Goal: Transaction & Acquisition: Purchase product/service

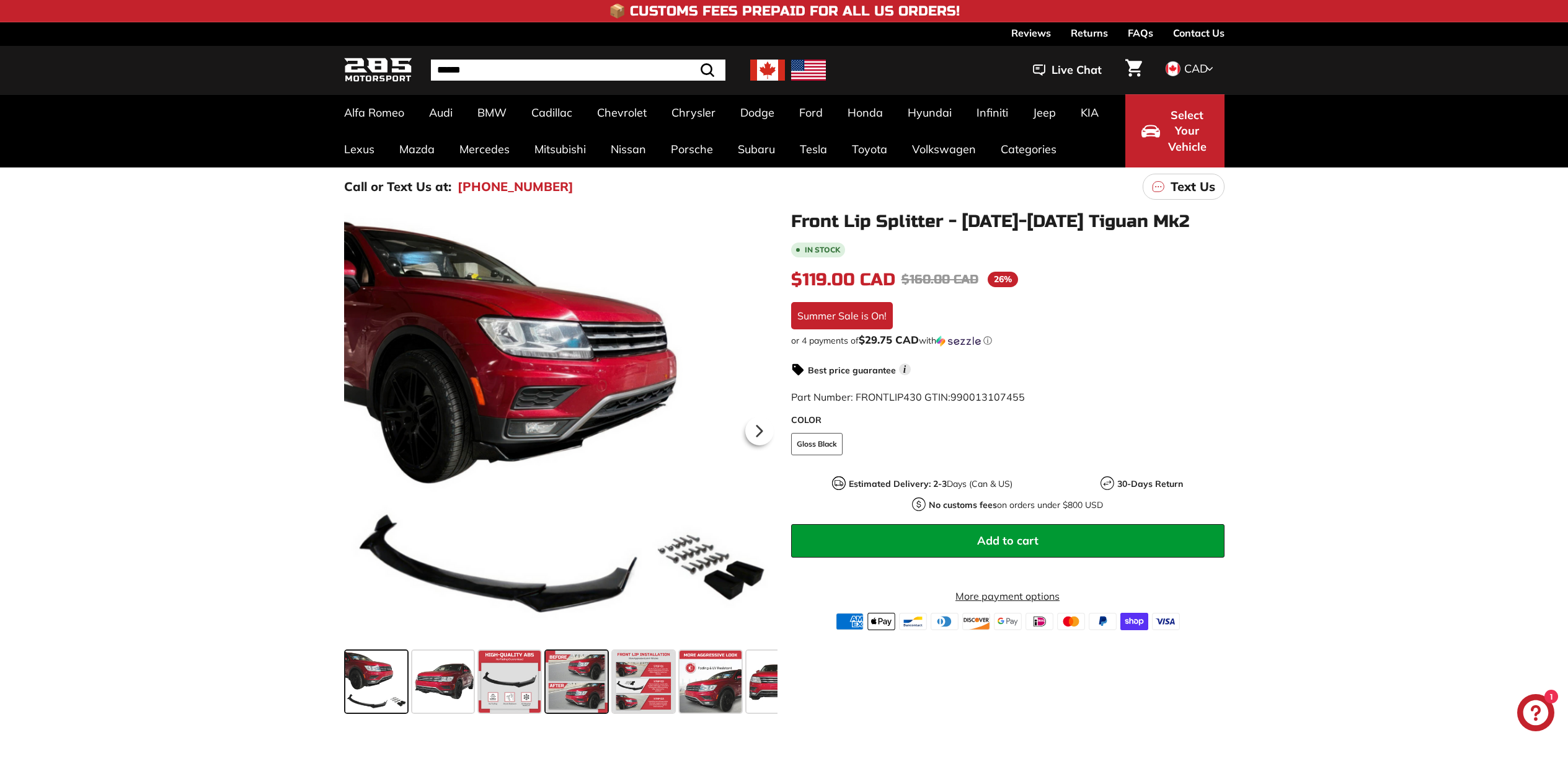
click at [576, 674] on span at bounding box center [576, 681] width 62 height 62
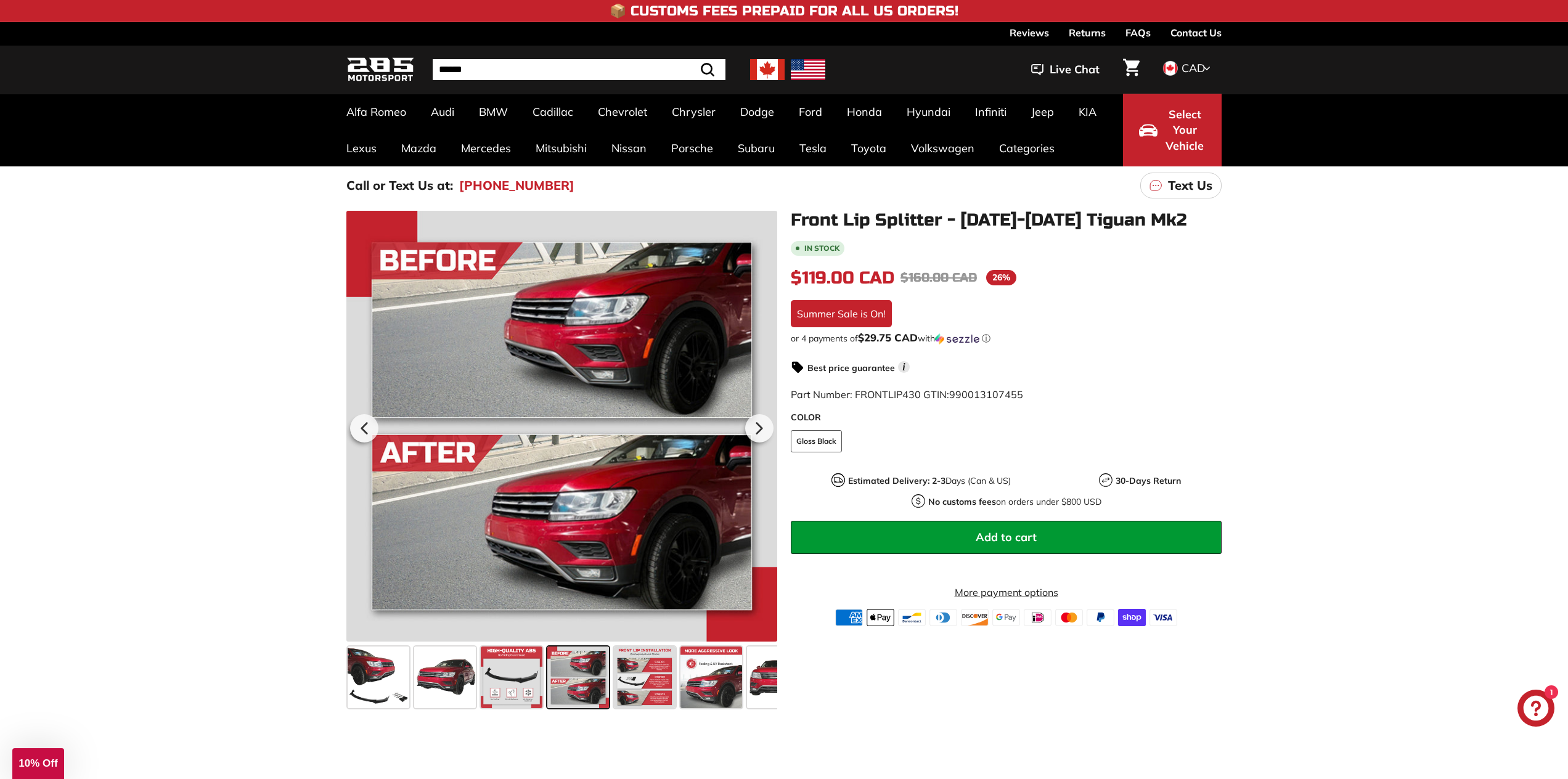
click at [647, 685] on div "Close dialog UNLOCK 10% Off Sign up to receive 10% off your first order and exc…" at bounding box center [784, 390] width 1568 height 779
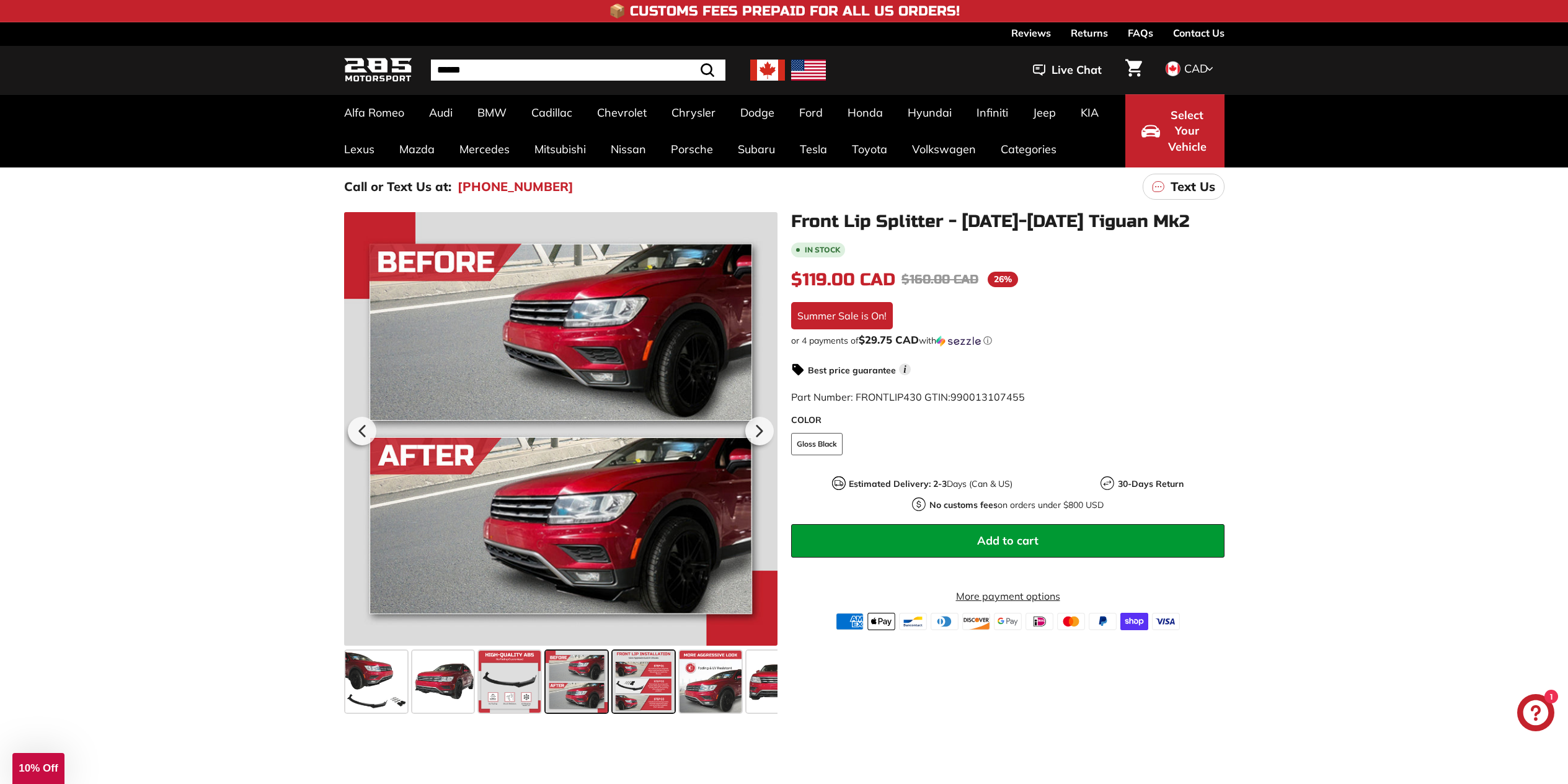
click at [645, 679] on span at bounding box center [643, 681] width 62 height 62
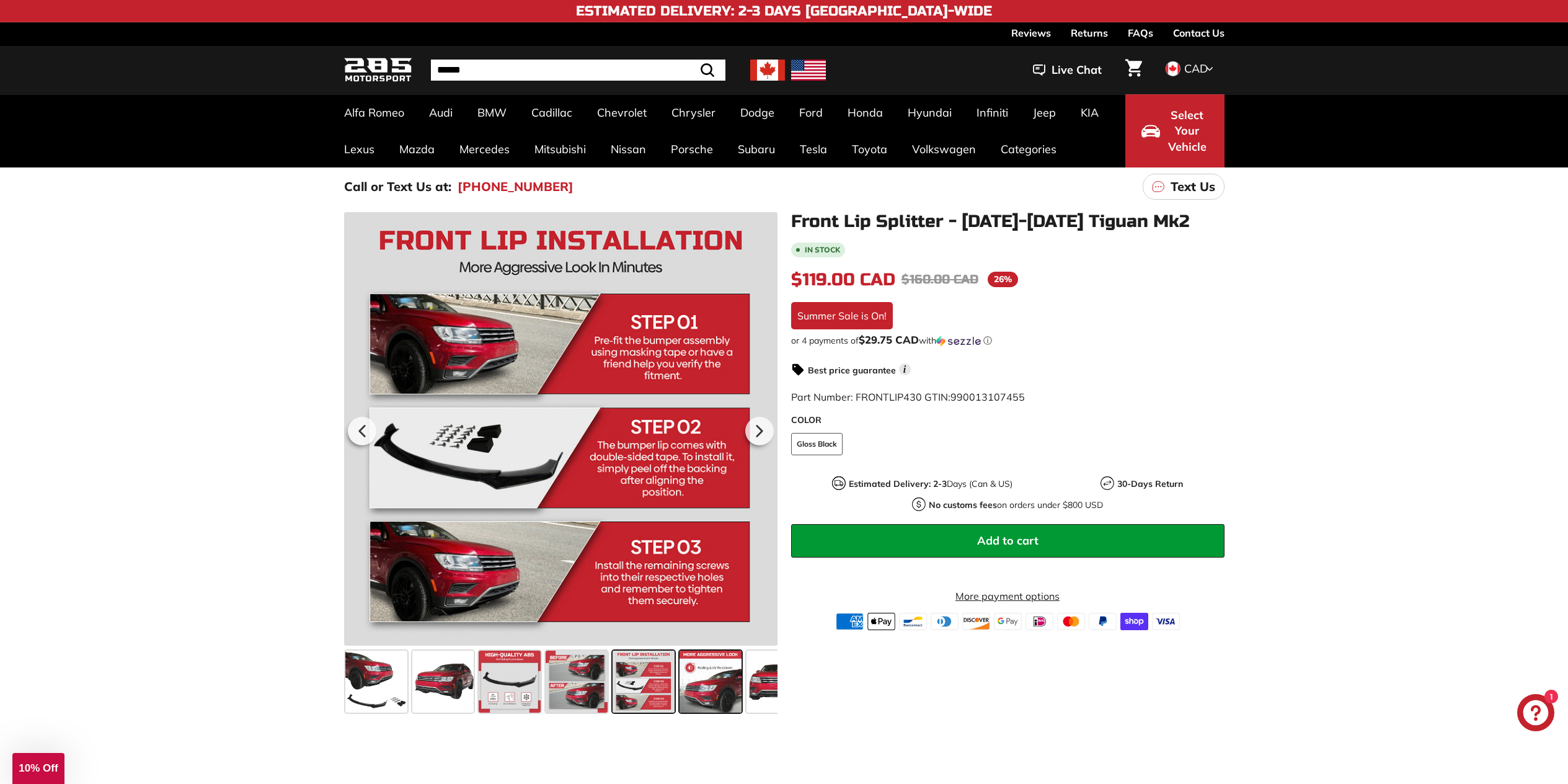
click at [703, 679] on span at bounding box center [710, 681] width 62 height 62
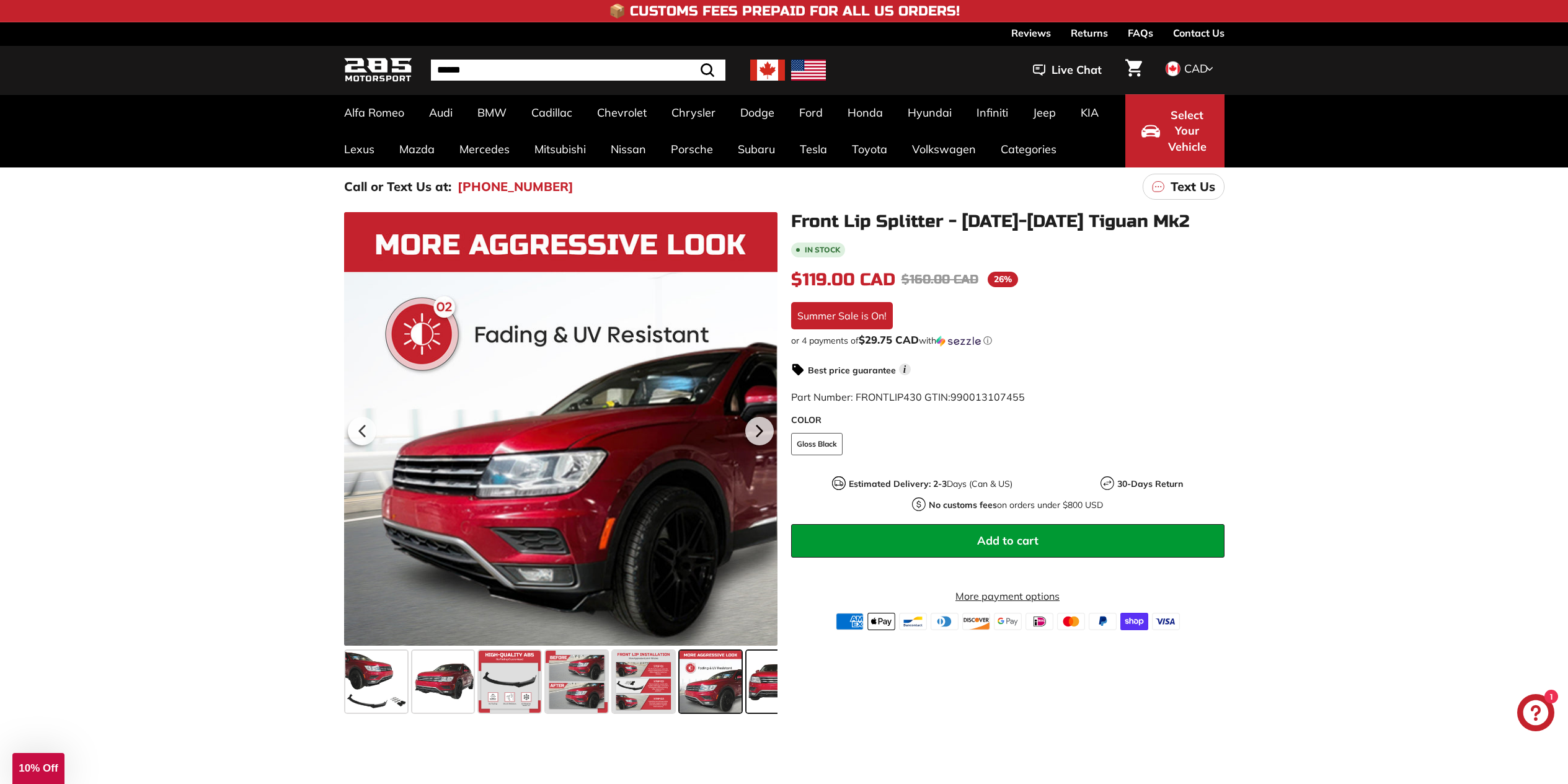
click at [761, 681] on span at bounding box center [778, 681] width 62 height 62
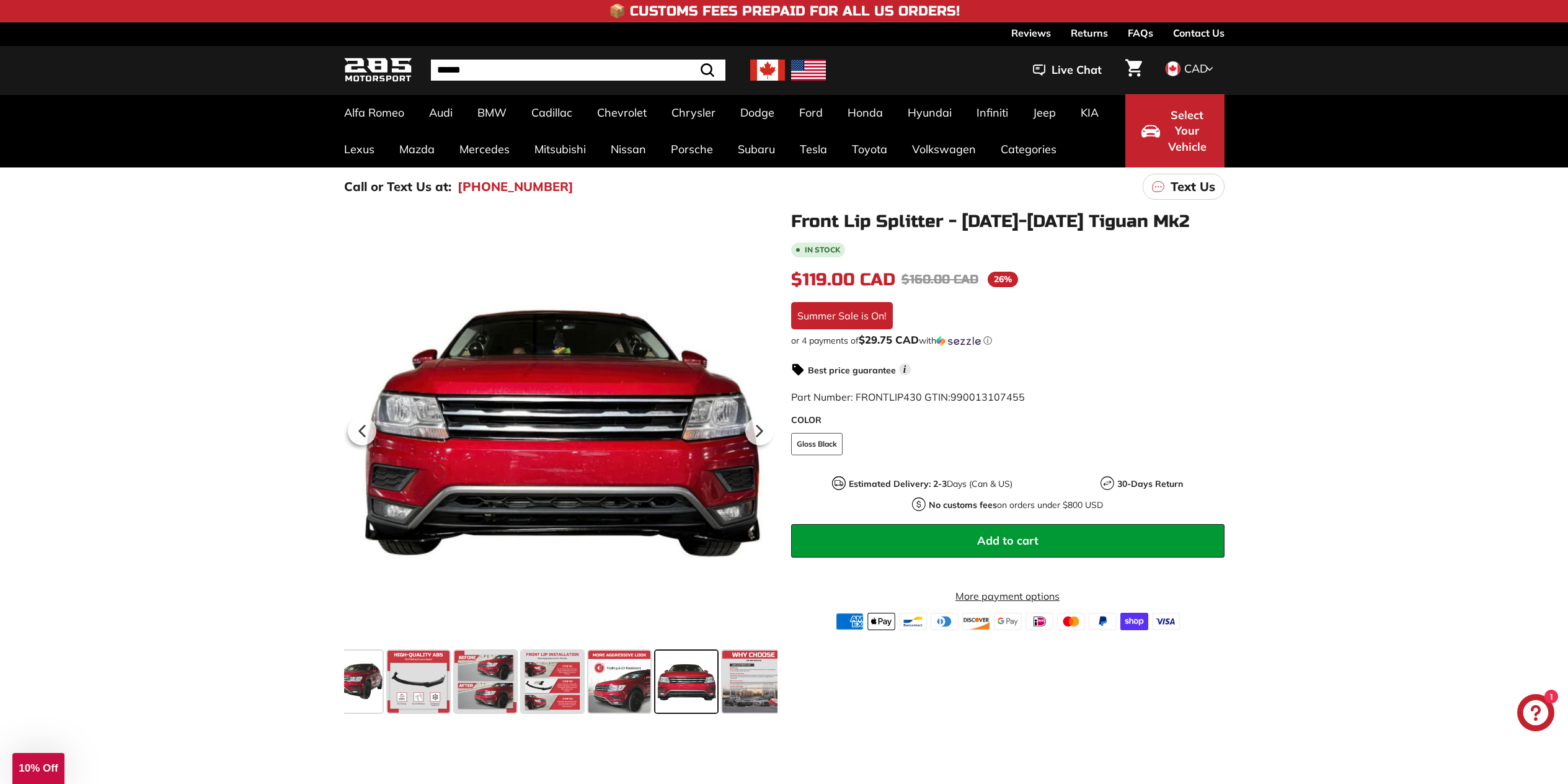
scroll to position [0, 101]
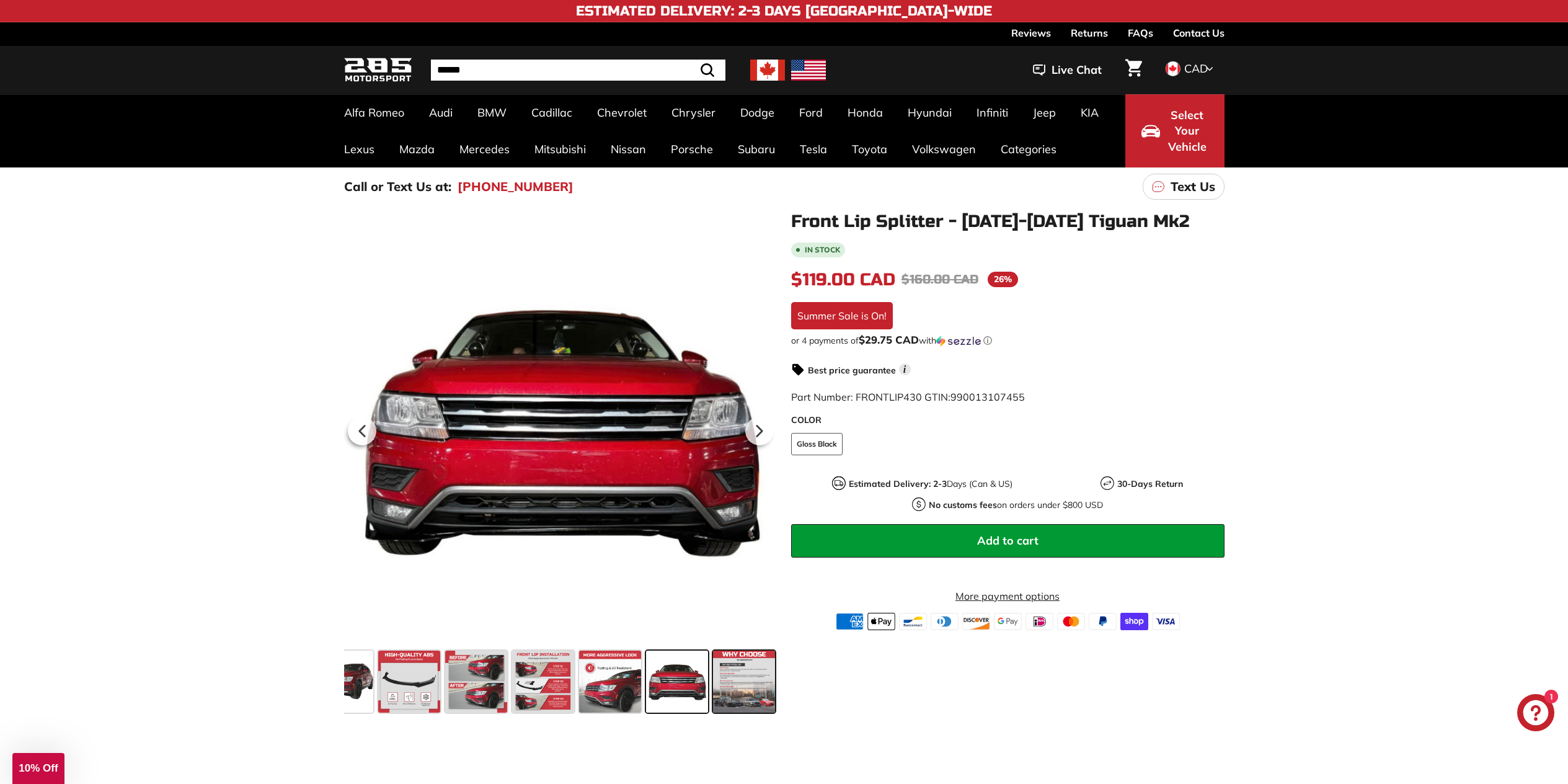
click at [747, 684] on span at bounding box center [744, 681] width 62 height 62
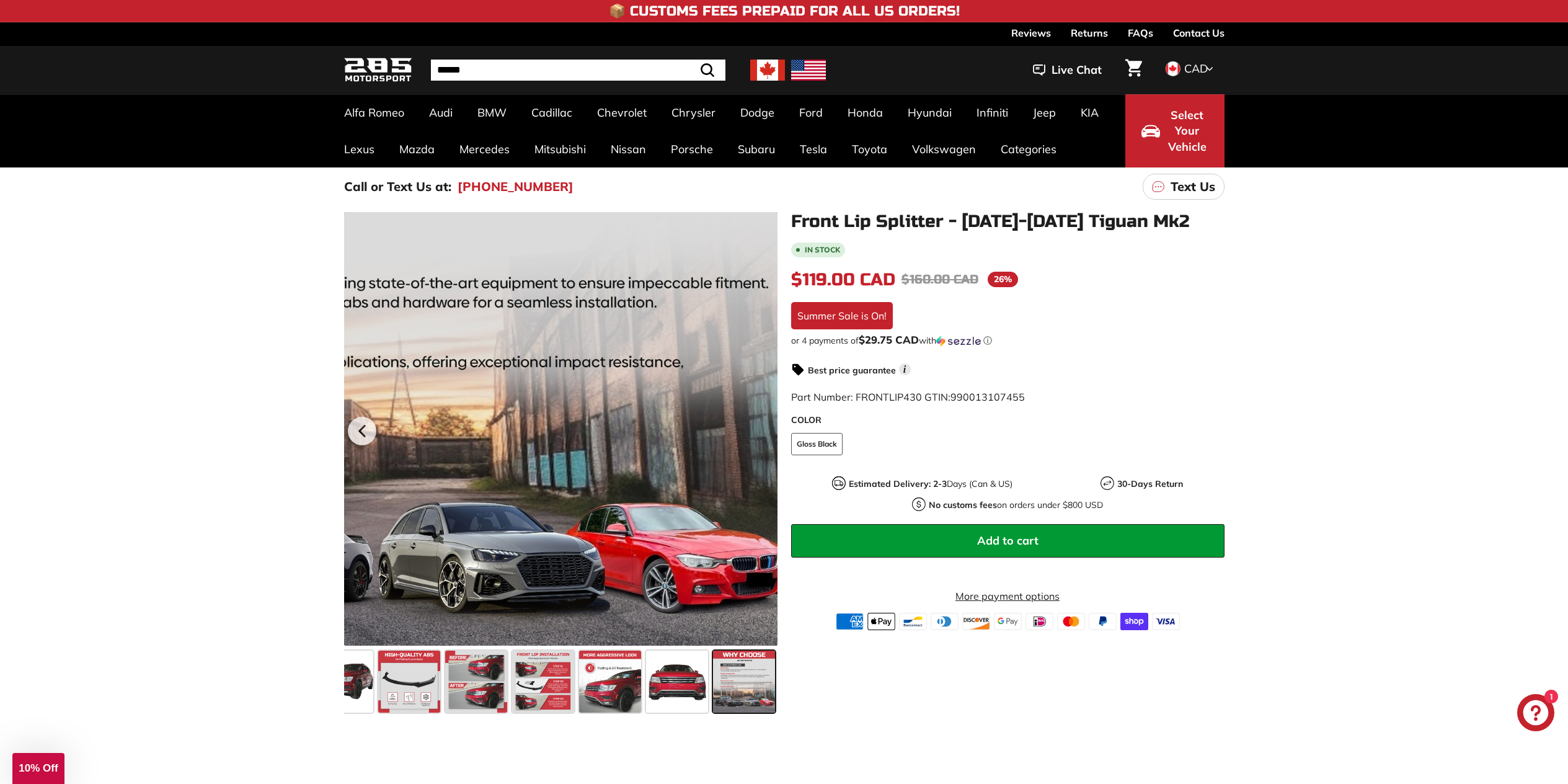
click at [747, 585] on div at bounding box center [560, 429] width 434 height 434
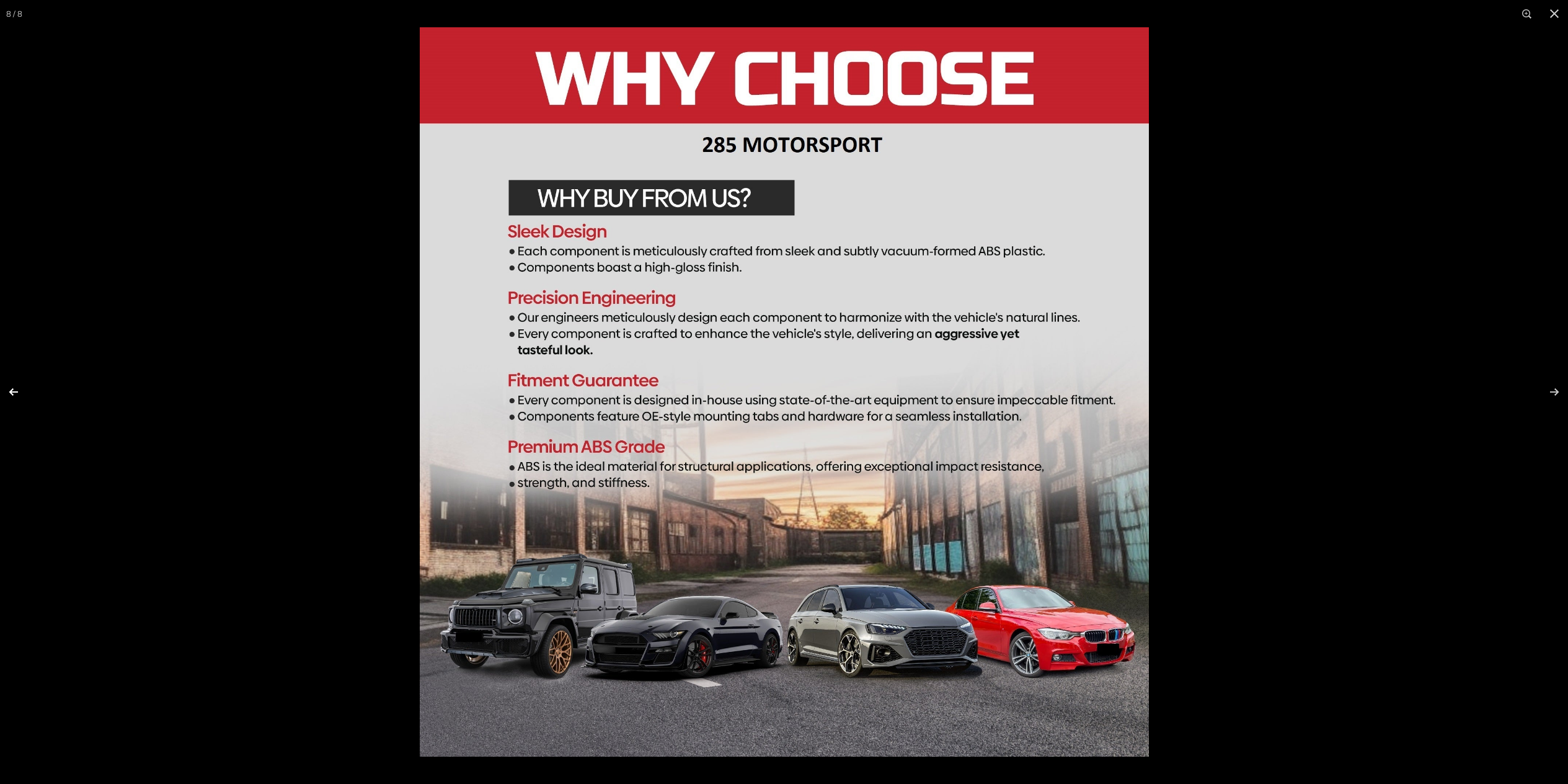
click at [12, 386] on button at bounding box center [22, 392] width 44 height 62
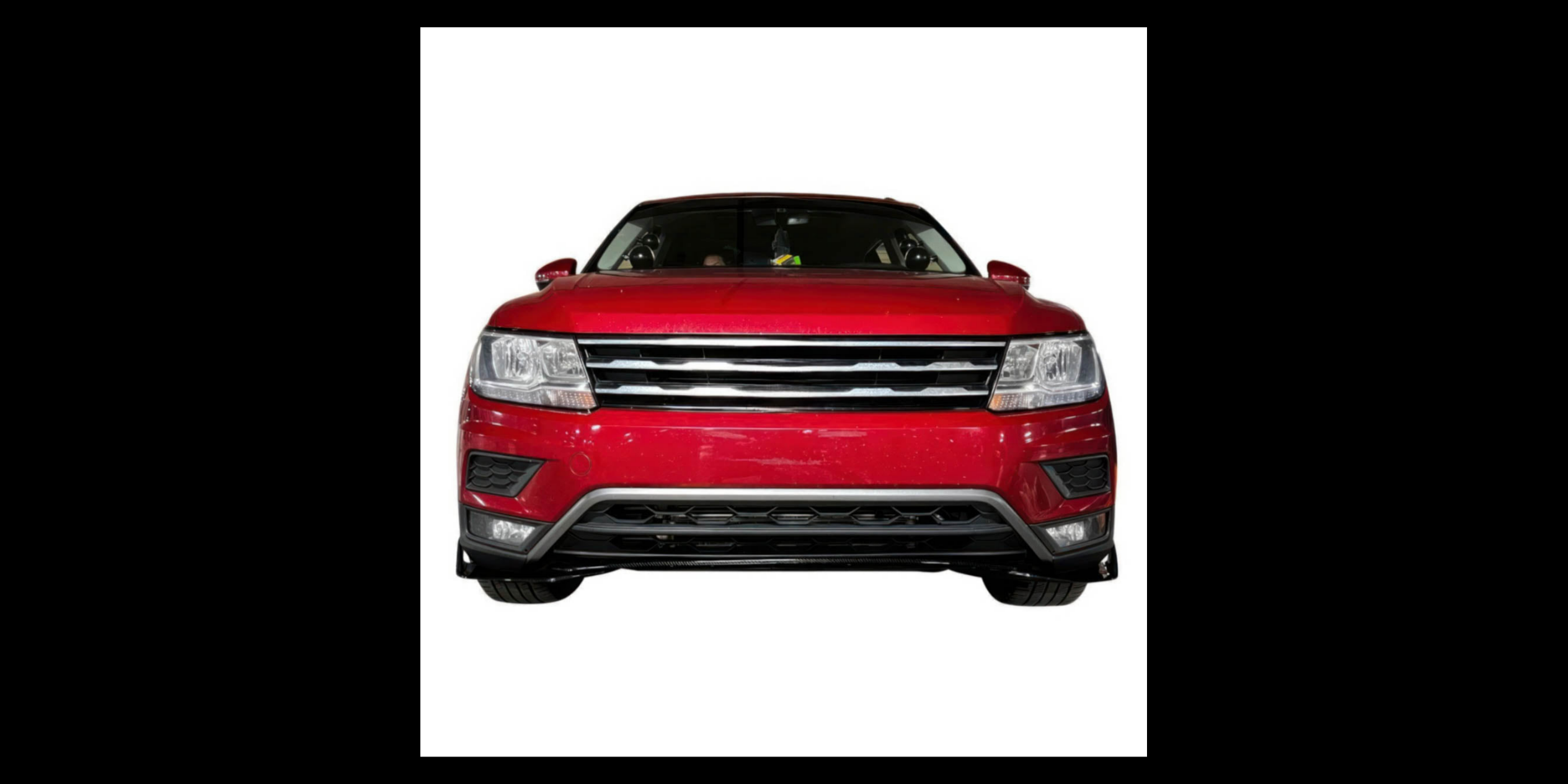
click at [12, 386] on button at bounding box center [22, 392] width 44 height 62
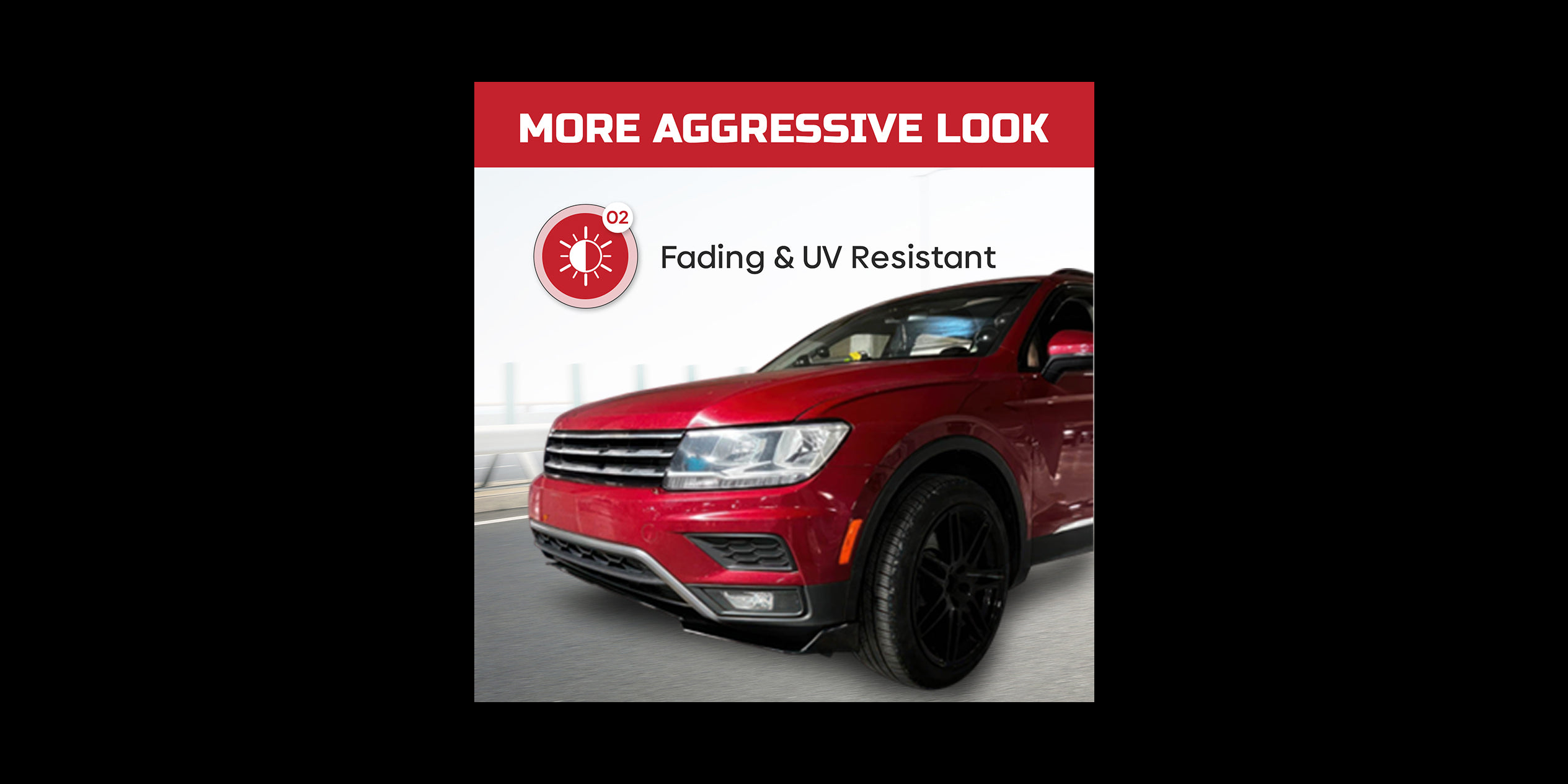
click at [25, 381] on button at bounding box center [22, 392] width 44 height 62
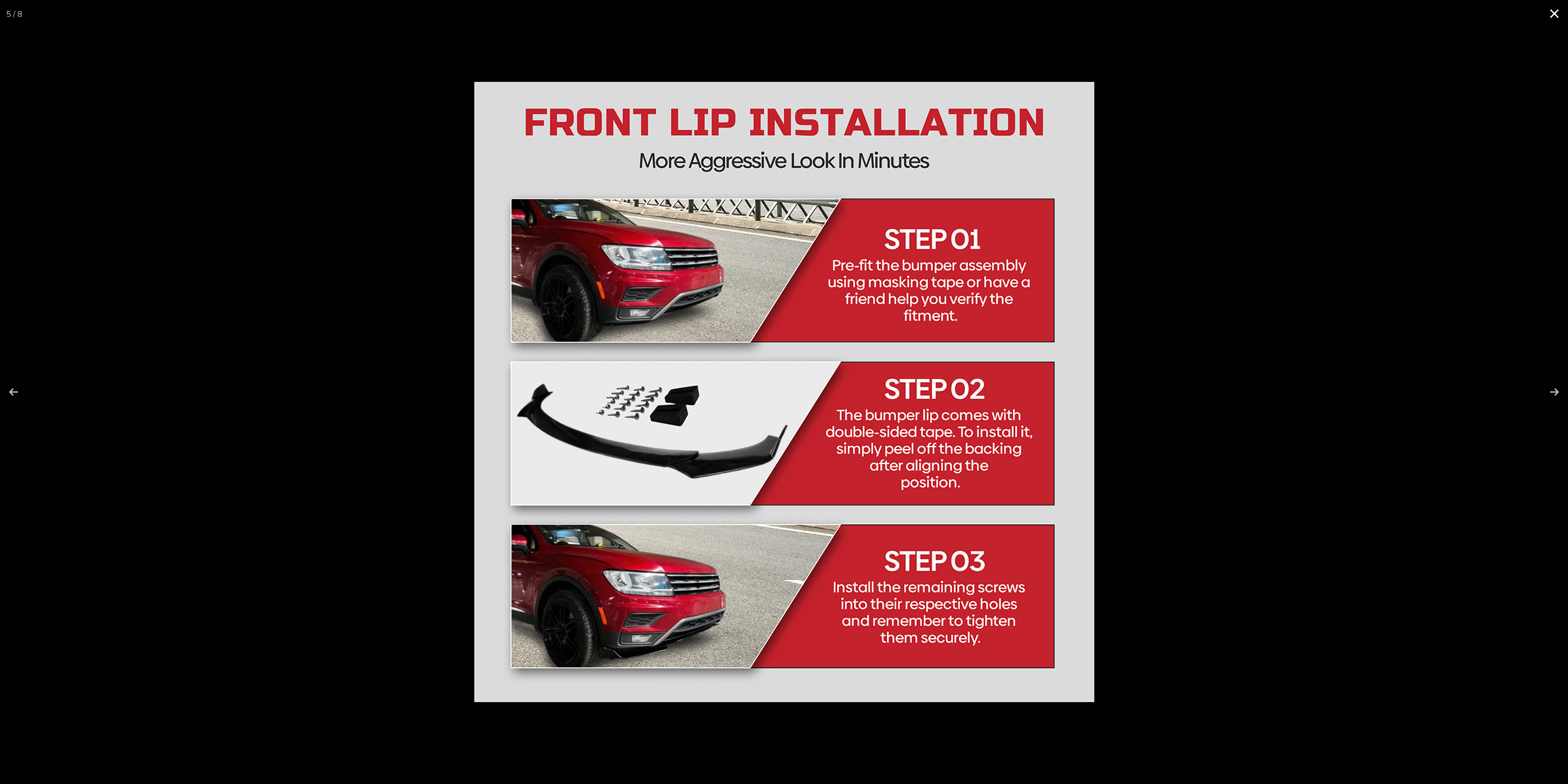
click at [68, 379] on div at bounding box center [784, 392] width 1568 height 784
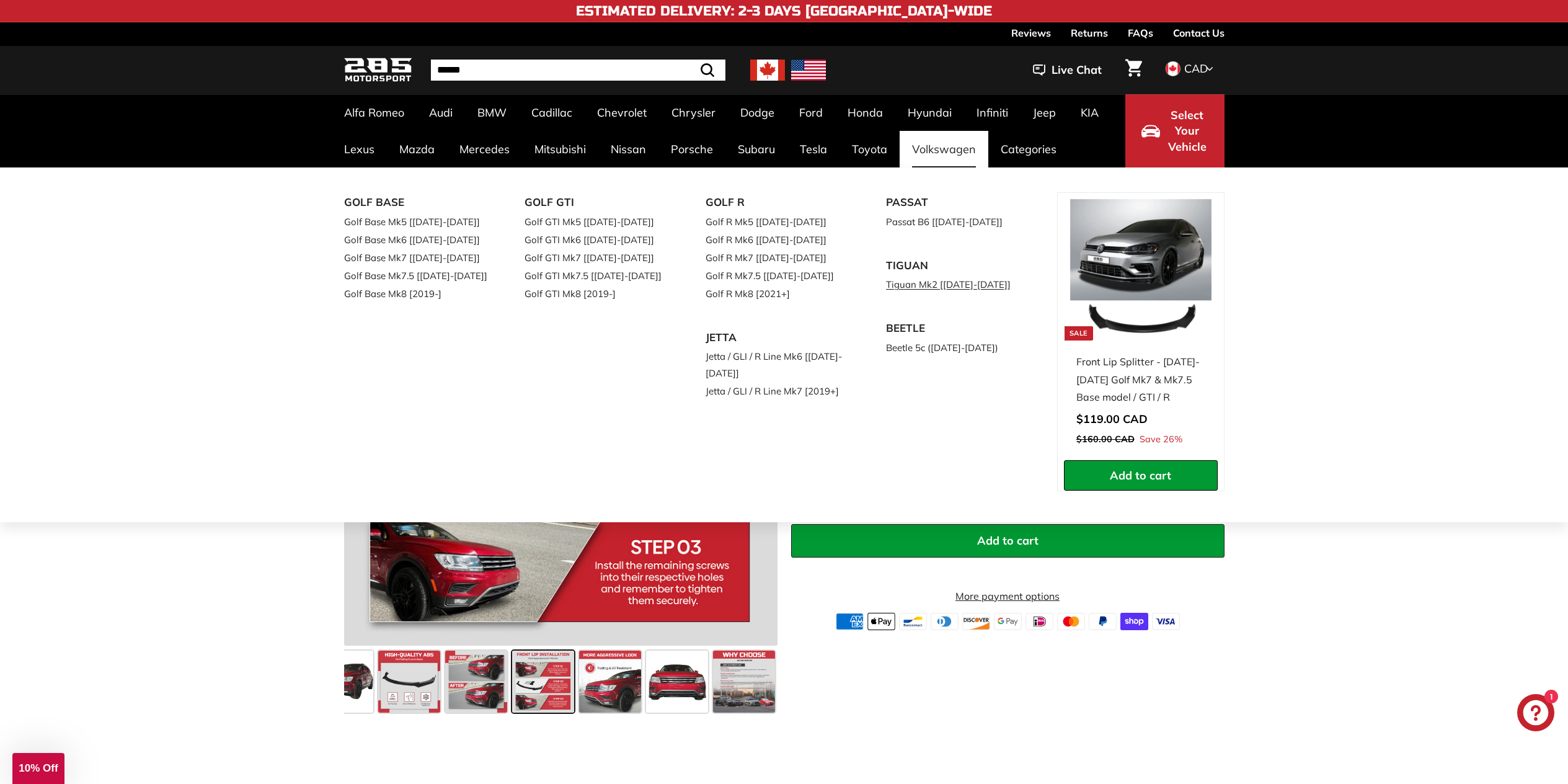
click at [921, 283] on link "Tiguan Mk2 [[DATE]-[DATE]]" at bounding box center [959, 284] width 147 height 18
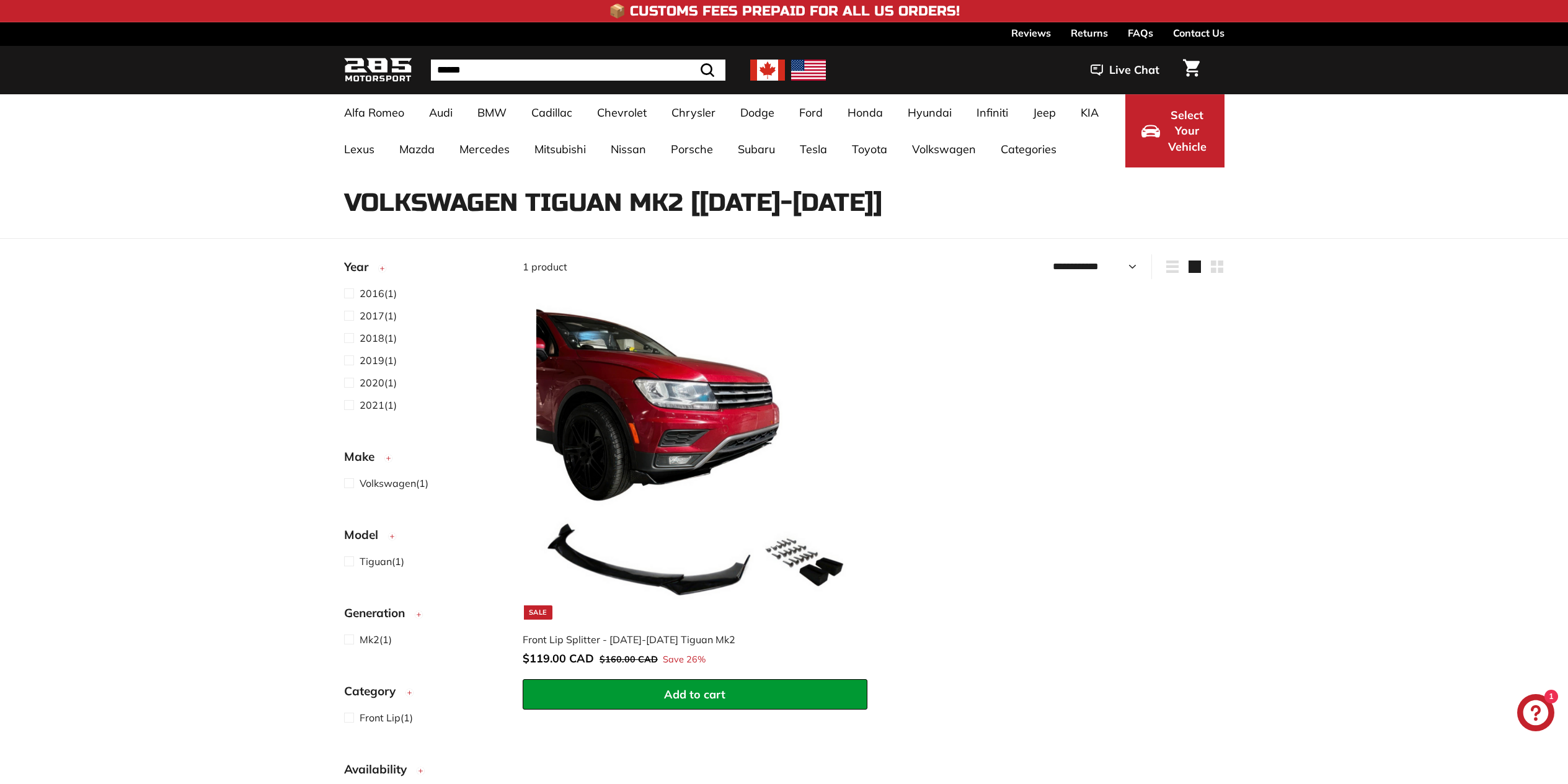
select select "**********"
click at [347, 336] on span at bounding box center [352, 337] width 16 height 15
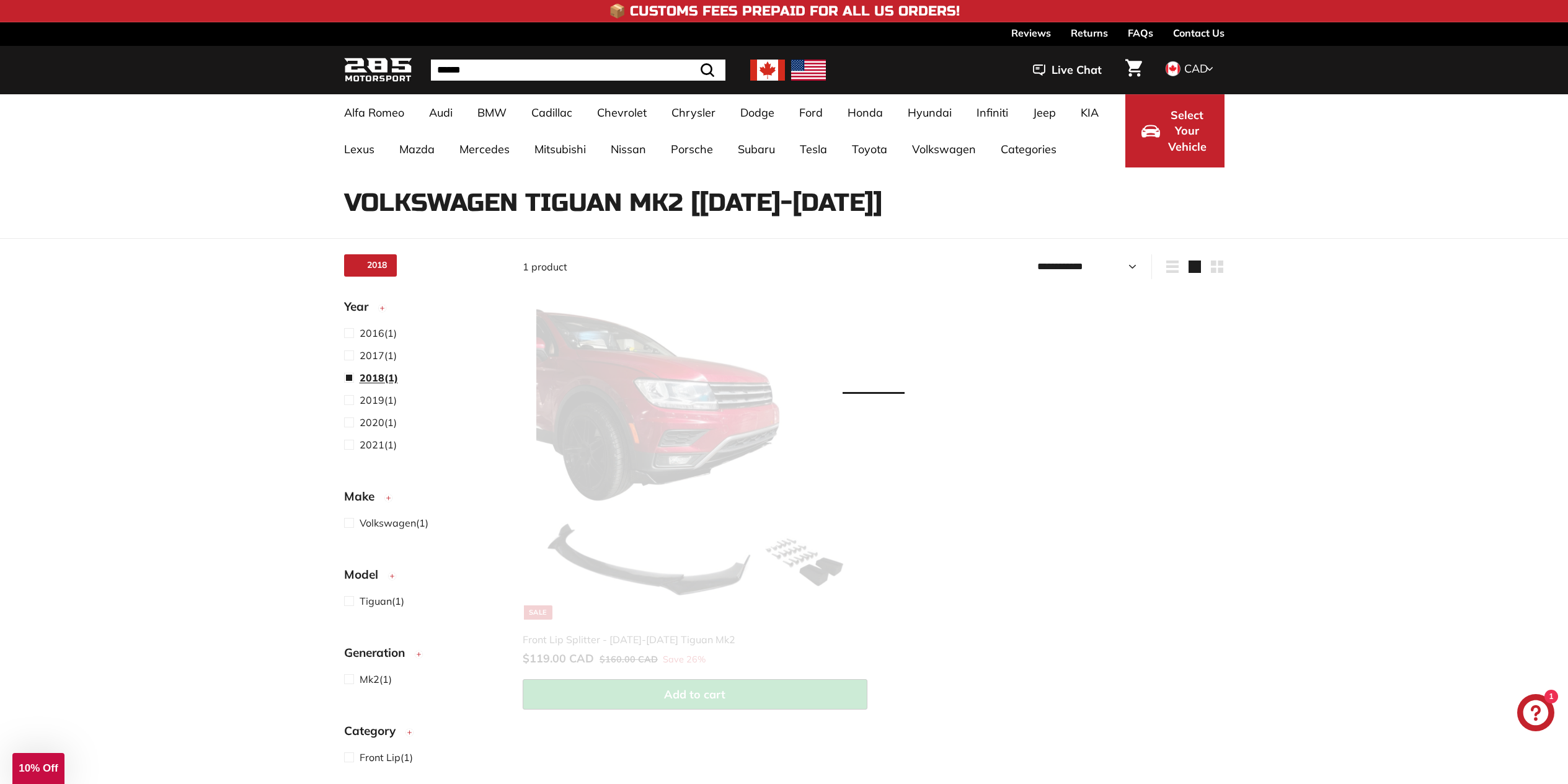
scroll to position [32, 0]
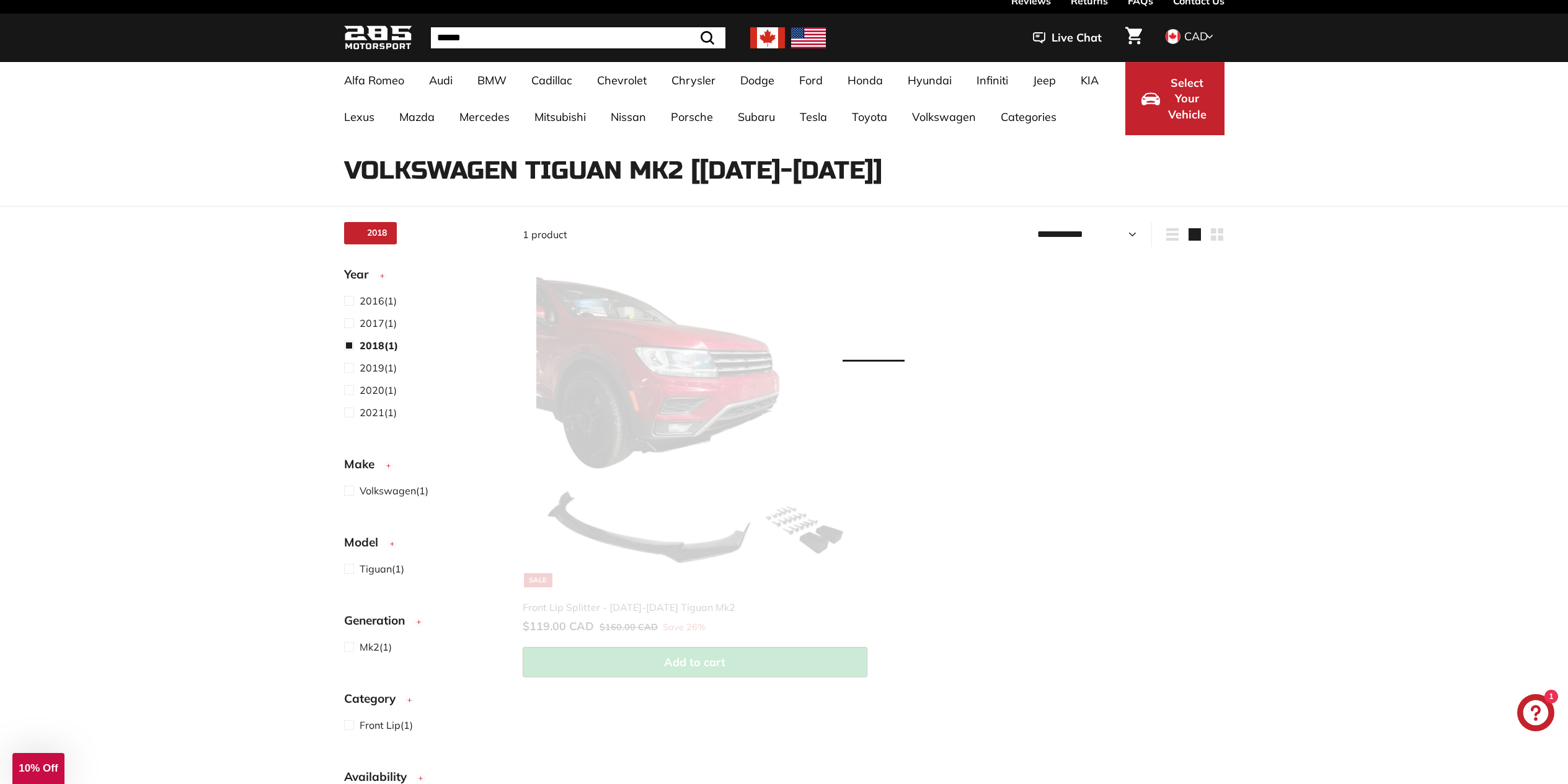
select select "**********"
